Goal: Information Seeking & Learning: Learn about a topic

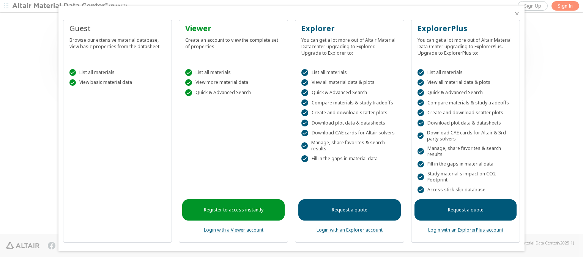
click at [514, 14] on icon "Close" at bounding box center [517, 14] width 6 height 6
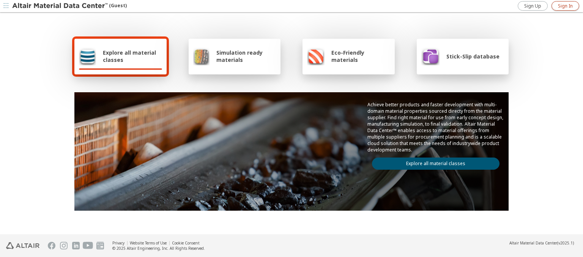
click at [565, 6] on span "Sign In" at bounding box center [565, 6] width 15 height 6
click at [60, 6] on img at bounding box center [60, 6] width 97 height 8
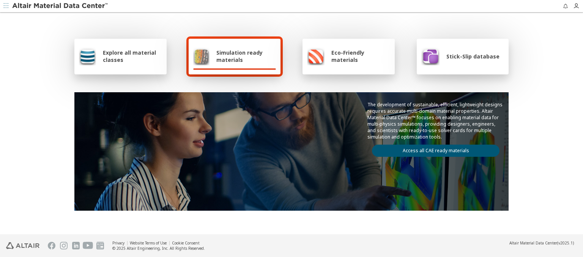
click at [129, 56] on span "Explore all material classes" at bounding box center [132, 56] width 59 height 14
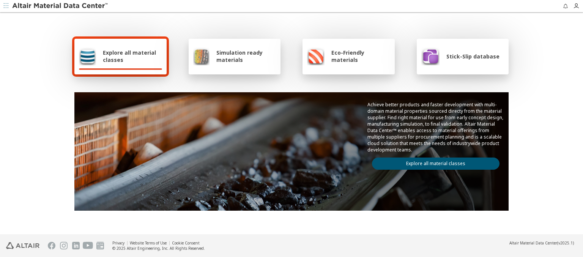
click at [433, 162] on link "Explore all material classes" at bounding box center [435, 163] width 127 height 12
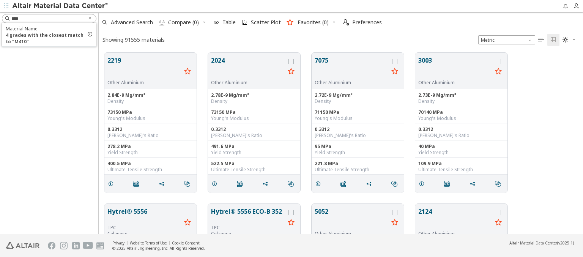
scroll to position [181, 478]
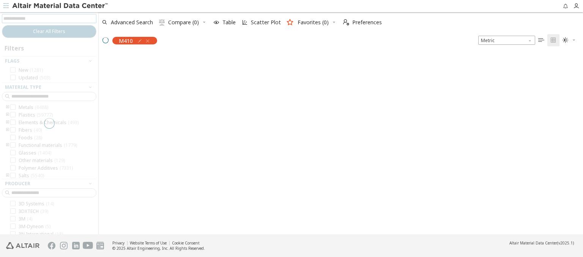
scroll to position [180, 478]
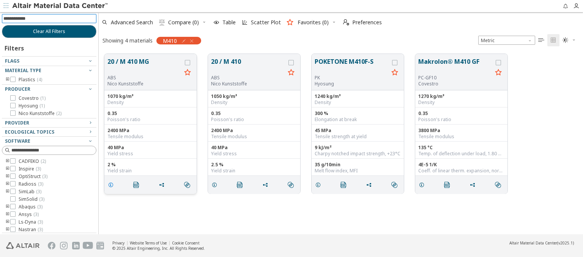
click at [112, 184] on icon "grid" at bounding box center [111, 185] width 6 height 6
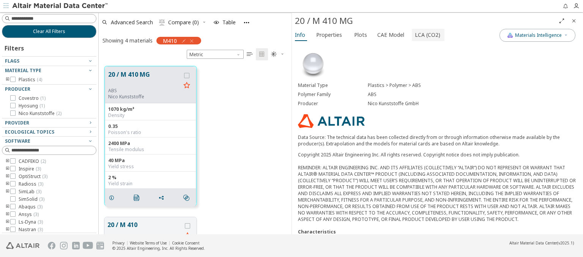
click at [423, 35] on span "LCA (CO2)" at bounding box center [427, 35] width 25 height 12
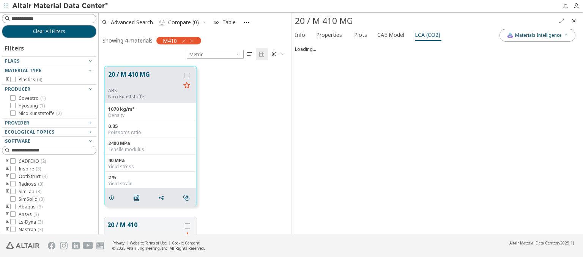
click at [60, 6] on img at bounding box center [60, 6] width 97 height 8
